Goal: Find contact information: Find contact information

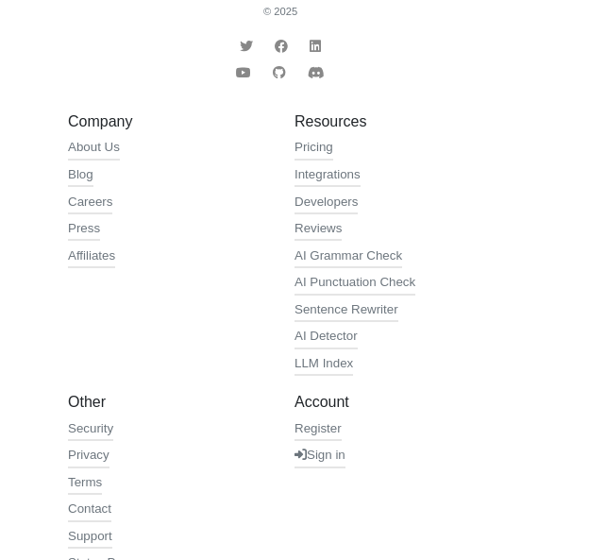
scroll to position [765, 0]
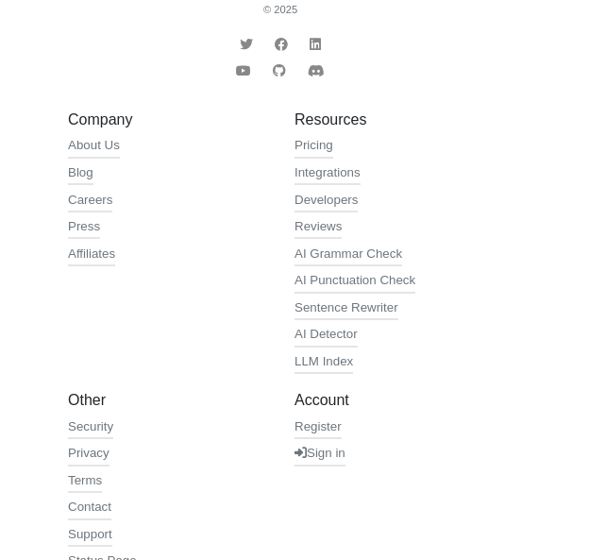
click at [89, 552] on link "Status Page" at bounding box center [102, 563] width 69 height 22
click at [93, 498] on link "Contact" at bounding box center [89, 509] width 43 height 22
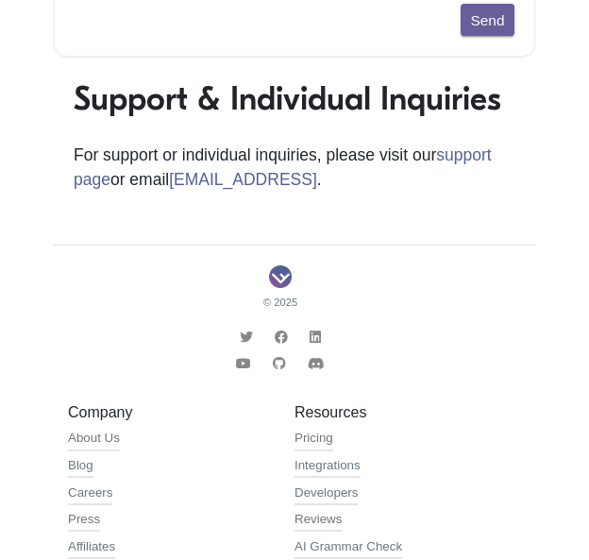
scroll to position [567, 0]
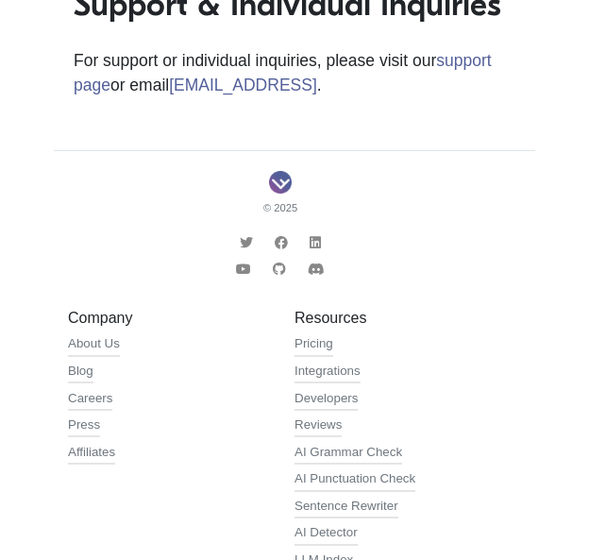
click at [310, 263] on icon at bounding box center [316, 269] width 17 height 13
